Goal: Task Accomplishment & Management: Complete application form

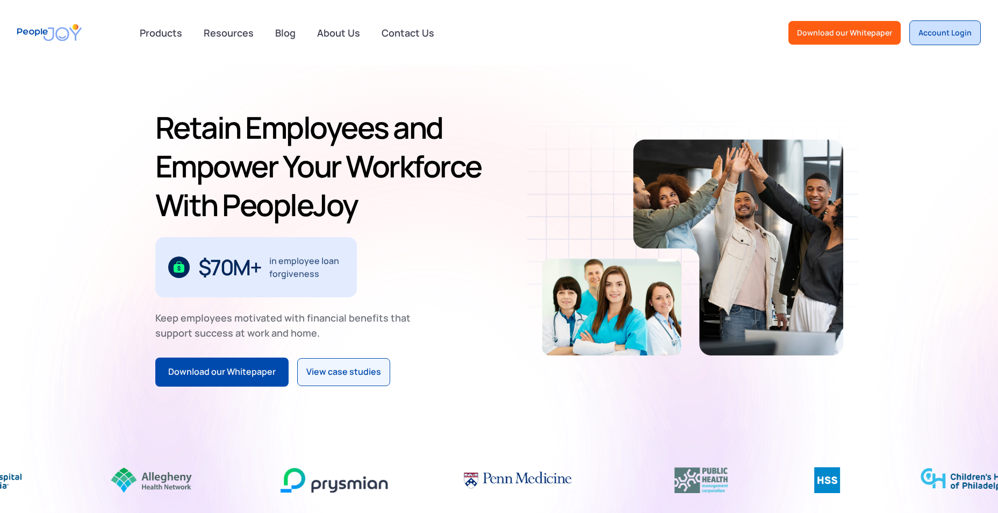
click at [973, 33] on link "Account Login" at bounding box center [944, 32] width 71 height 25
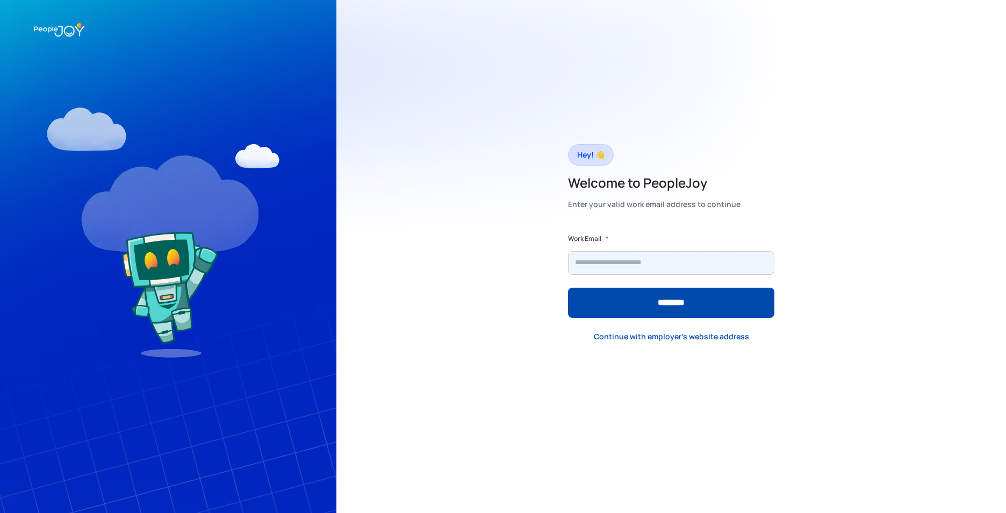
click at [689, 263] on input "Form" at bounding box center [671, 263] width 206 height 24
type input "**********"
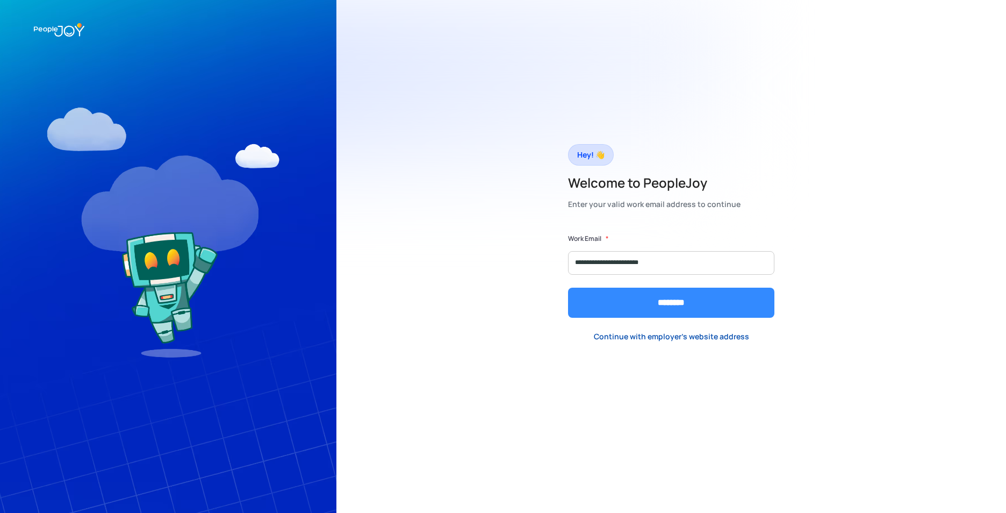
click at [678, 303] on input "********" at bounding box center [671, 303] width 206 height 30
